Goal: Check status

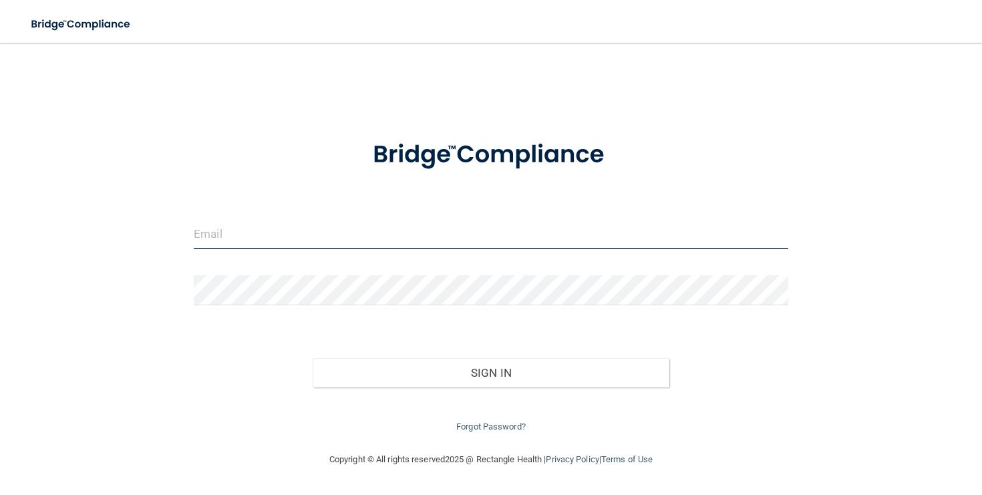
click at [220, 235] on input "email" at bounding box center [491, 234] width 594 height 30
type input "[EMAIL_ADDRESS][DOMAIN_NAME]"
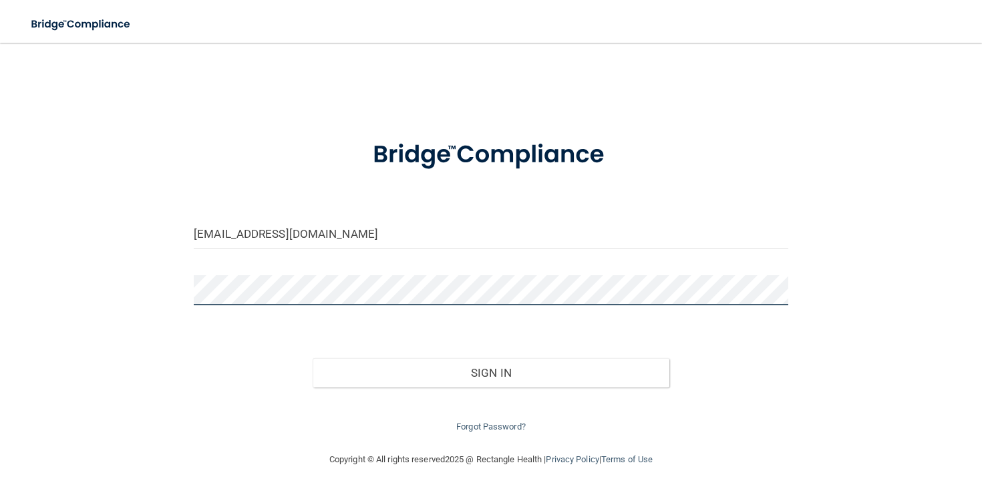
click at [312, 358] on button "Sign In" at bounding box center [490, 372] width 357 height 29
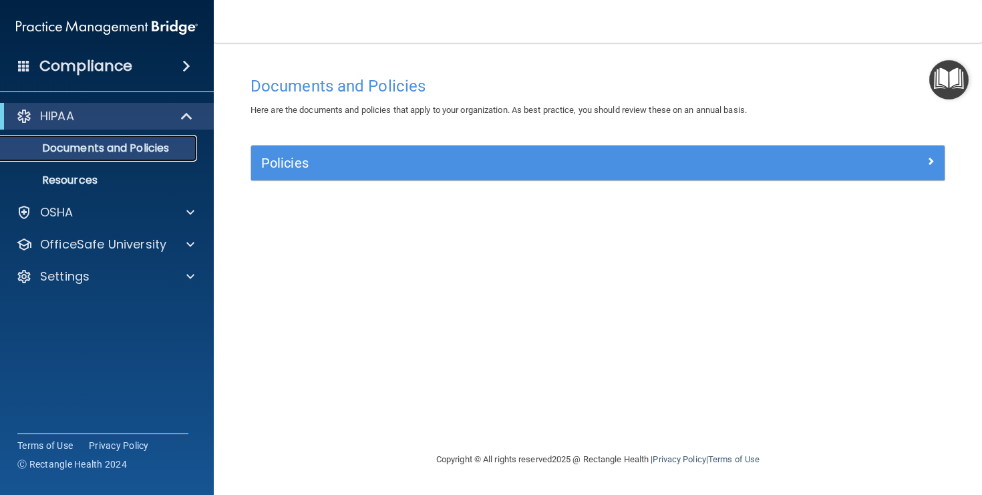
click at [95, 145] on p "Documents and Policies" at bounding box center [100, 148] width 182 height 13
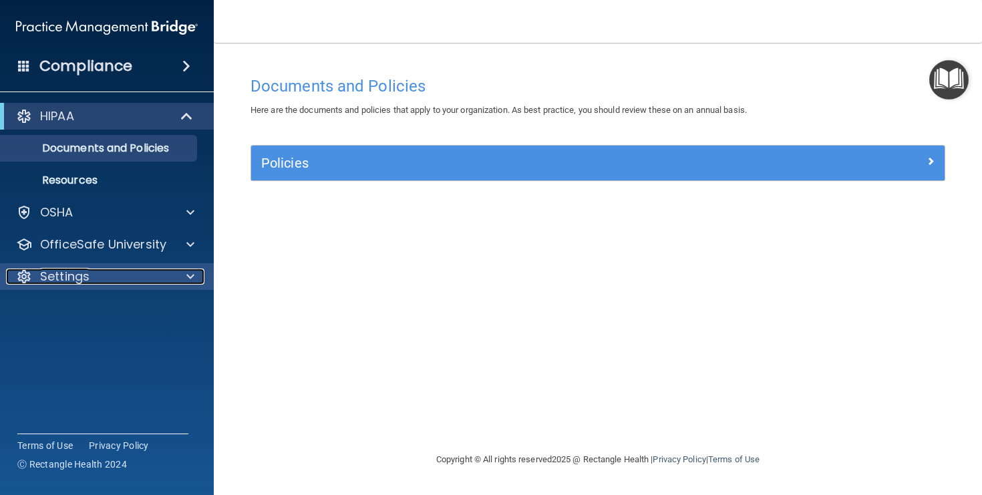
click at [184, 275] on div at bounding box center [188, 276] width 33 height 16
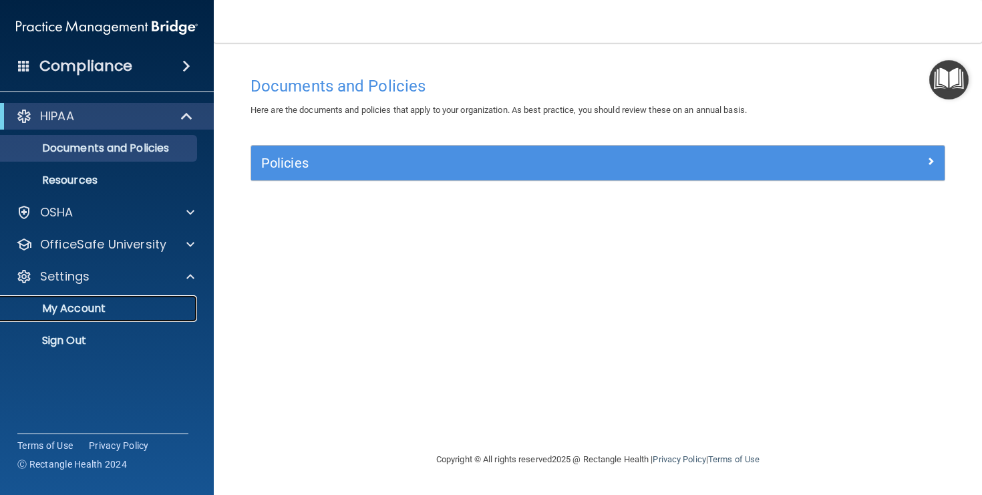
click at [80, 308] on p "My Account" at bounding box center [100, 308] width 182 height 13
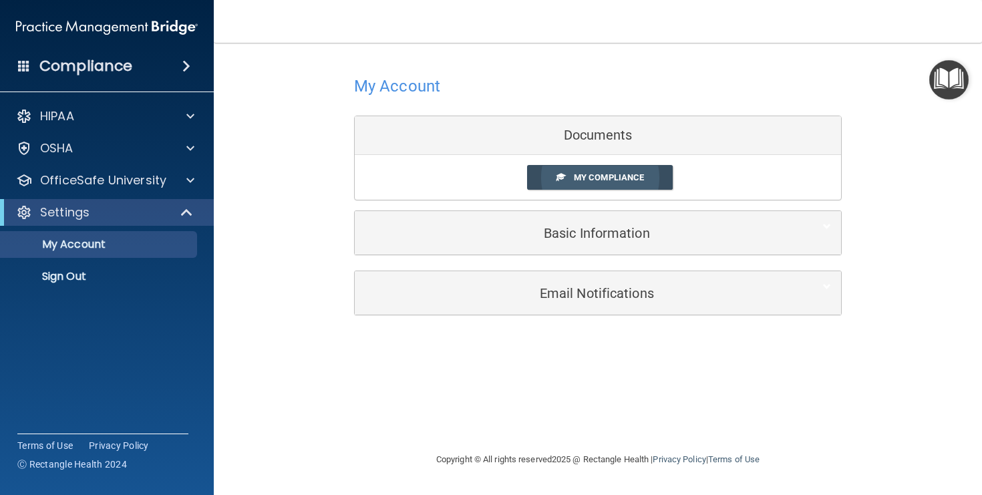
click at [572, 178] on link "My Compliance" at bounding box center [600, 177] width 146 height 25
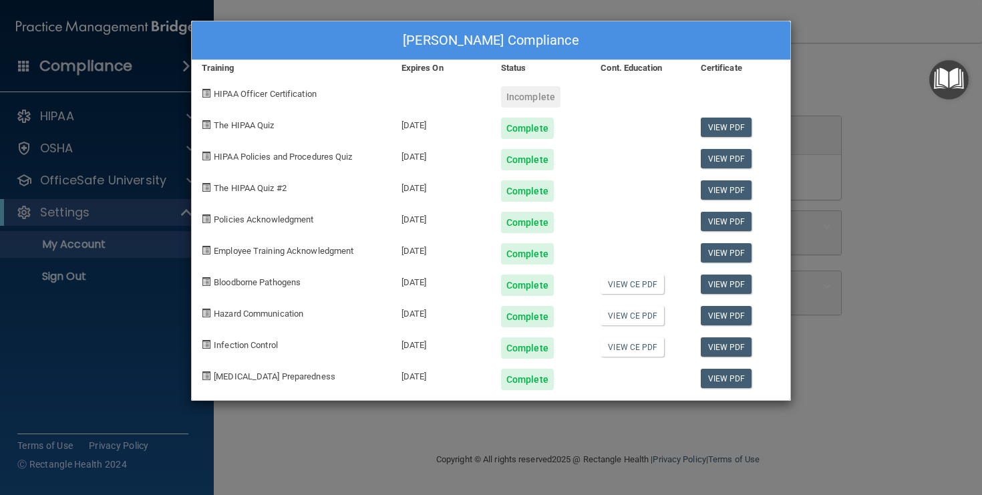
click at [876, 25] on div "[PERSON_NAME] Compliance Training Expires On Status Cont. Education Certificate…" at bounding box center [491, 247] width 982 height 495
